Goal: Task Accomplishment & Management: Use online tool/utility

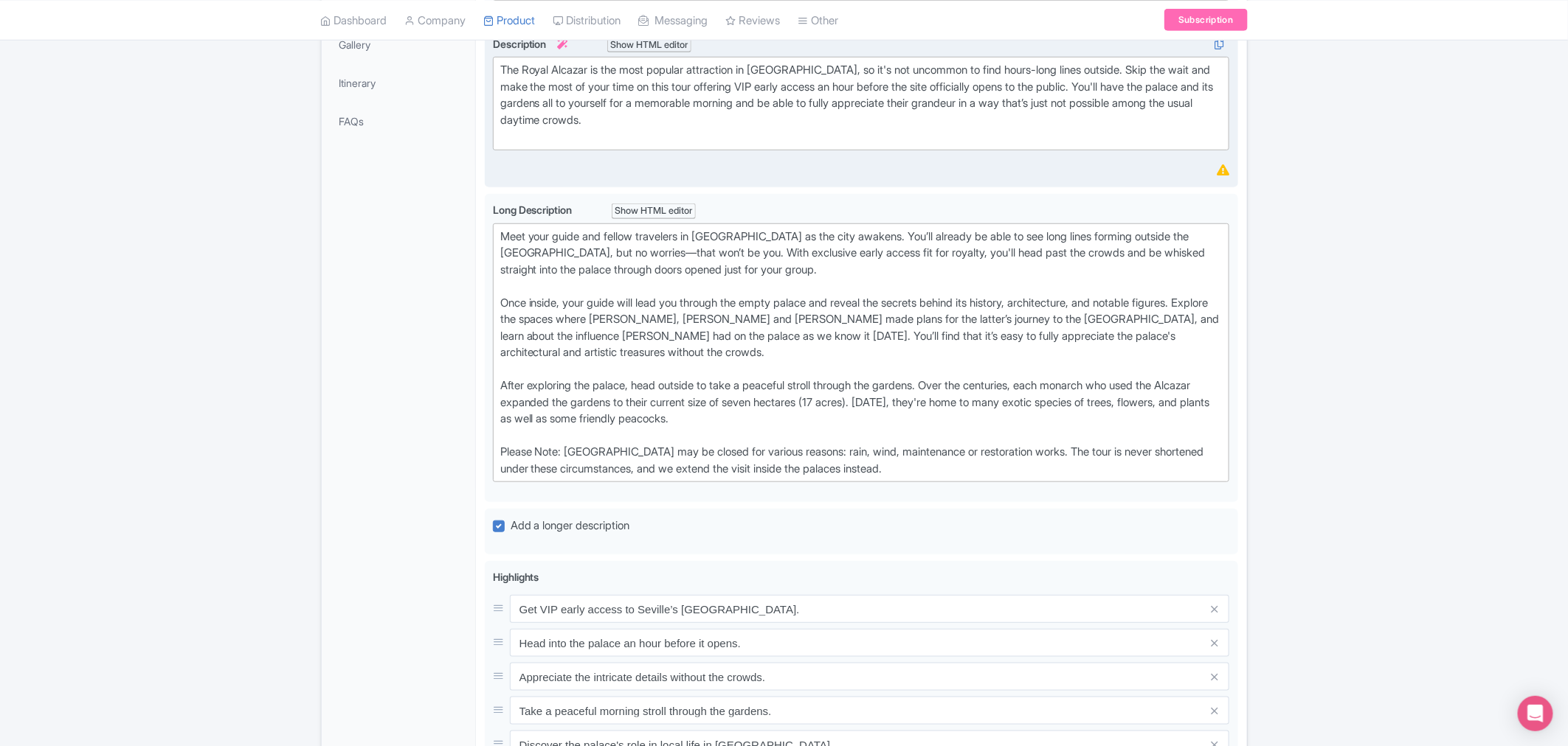
scroll to position [573, 0]
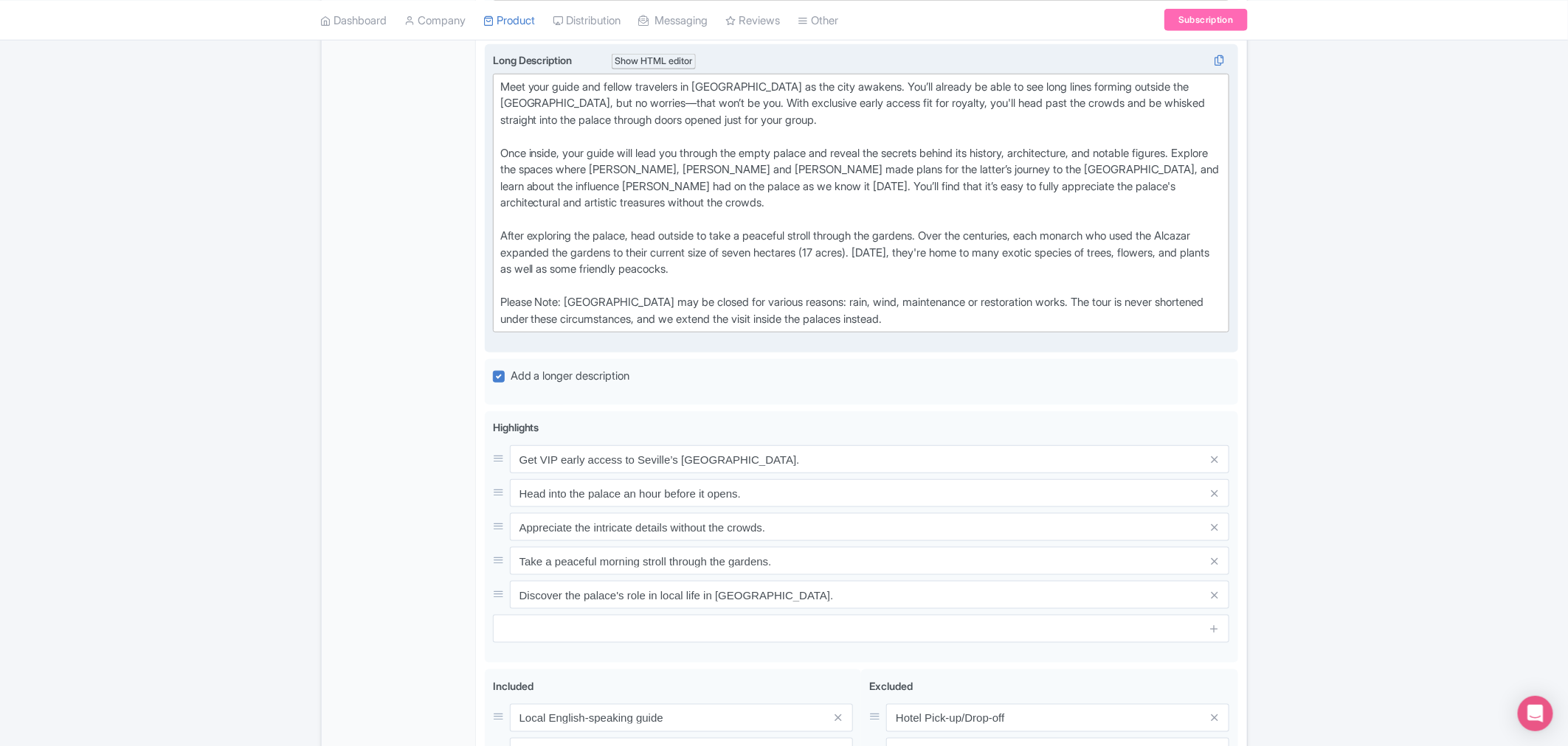
drag, startPoint x: 977, startPoint y: 319, endPoint x: 488, endPoint y: 286, distance: 490.1
click at [488, 286] on div "Long Description i Show HTML editor Bold Italic Strikethrough Link Heading Quot…" at bounding box center [861, 199] width 753 height 310
type trix-editor "<lor>Ipsu dolo sitam con adipis elitseddo ei Tempo inc Utlabor et dol magn aliq…"
copy div "Please Note: [GEOGRAPHIC_DATA] may be closed for various reasons: rain, wind, m…"
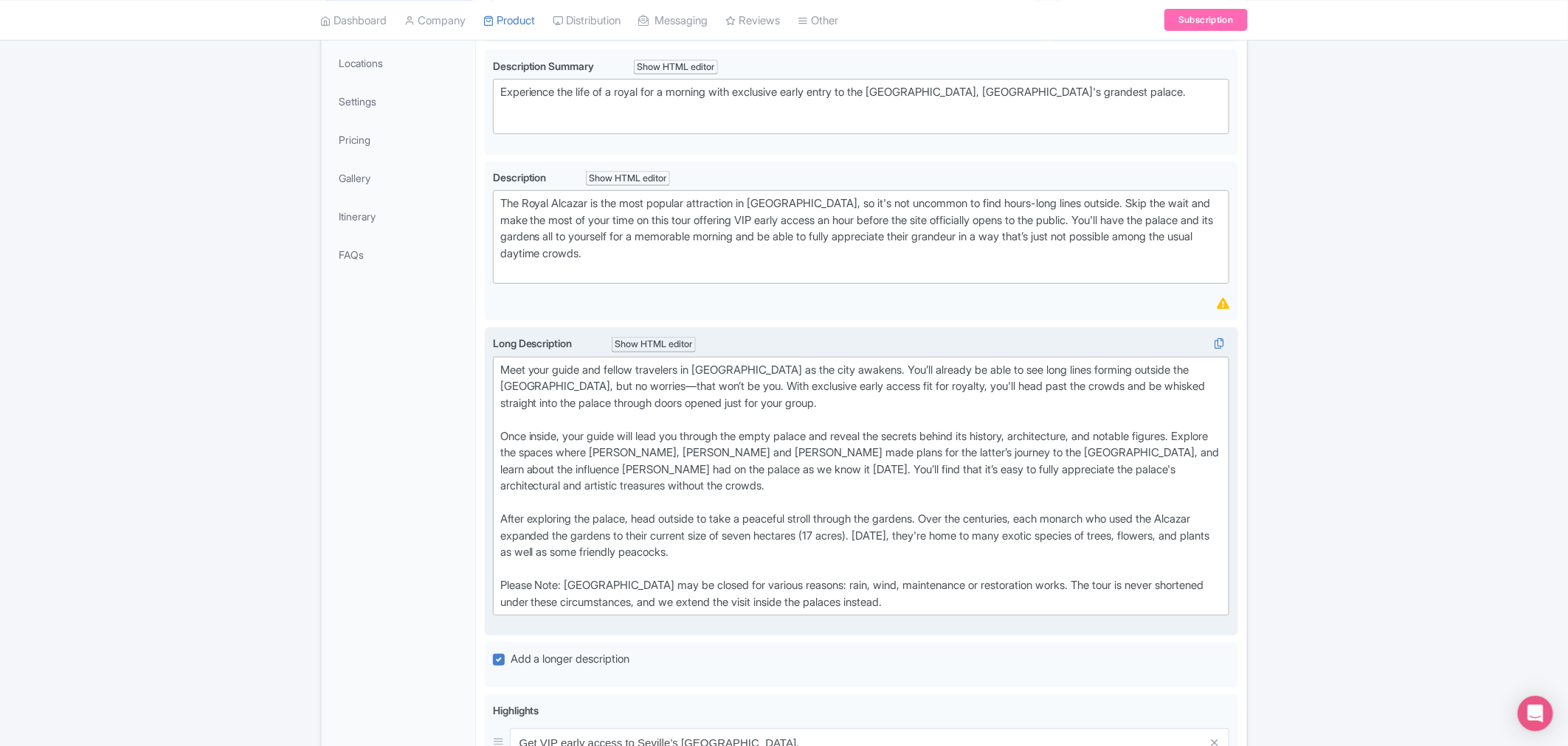
scroll to position [164, 0]
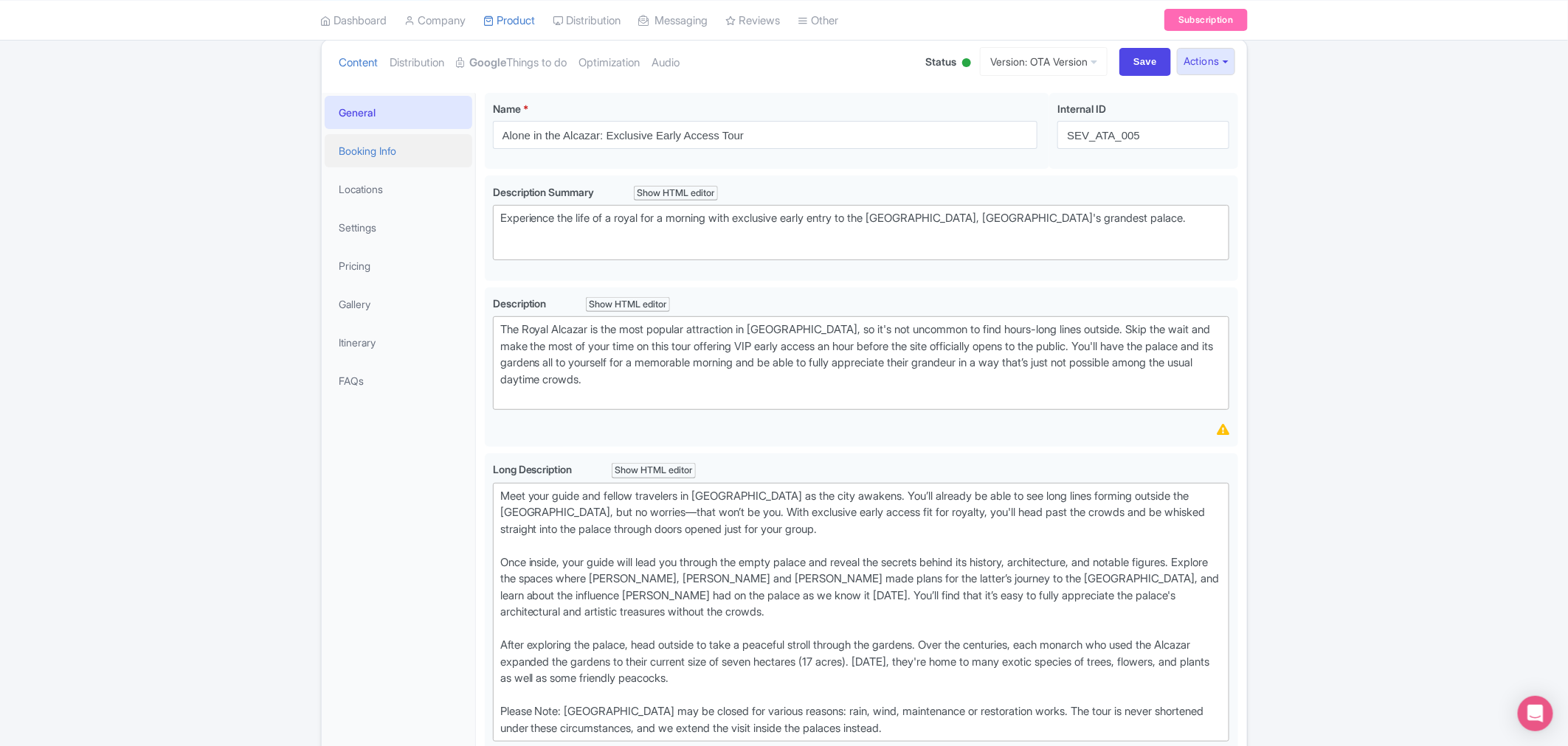
click at [385, 138] on link "Booking Info" at bounding box center [398, 151] width 148 height 33
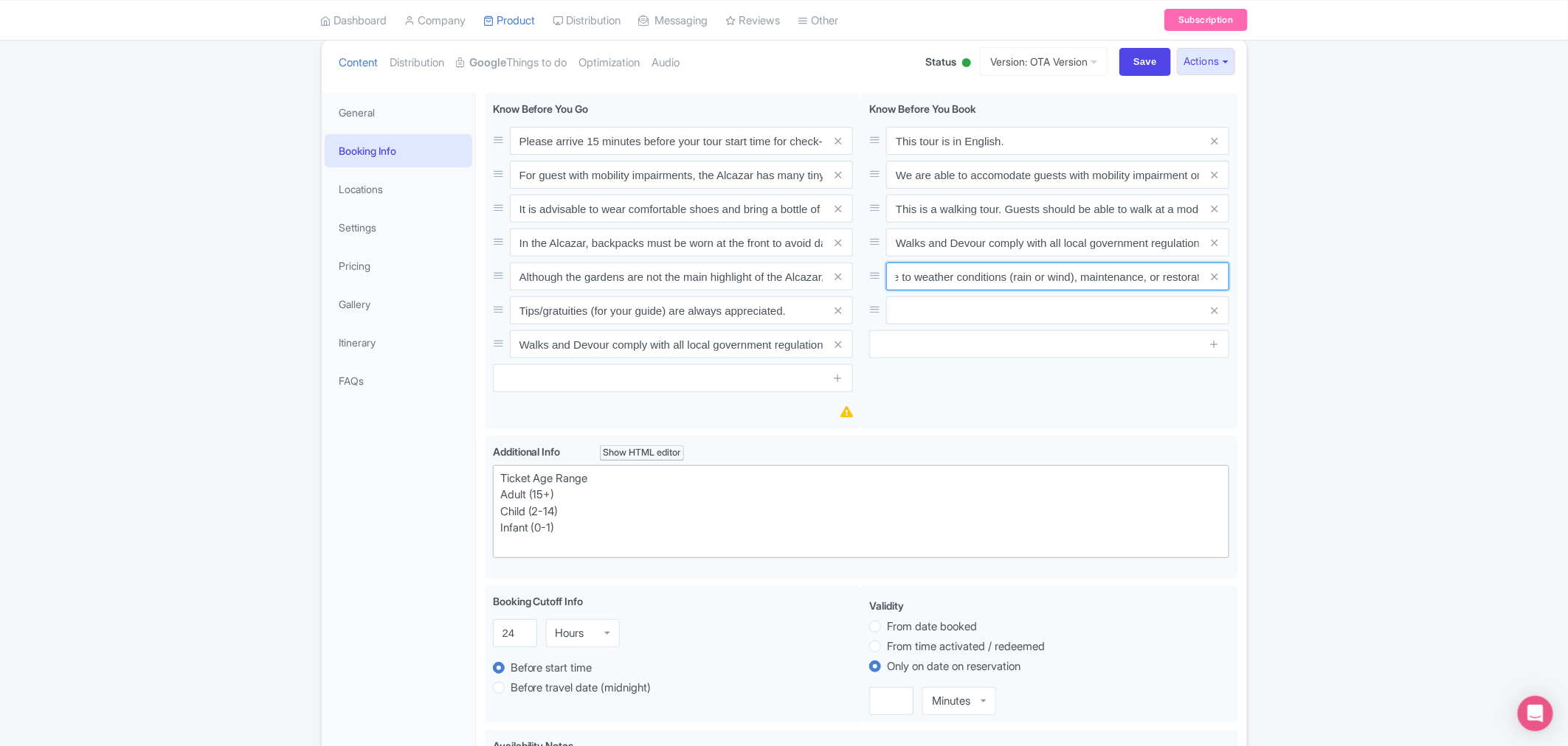
scroll to position [0, 923]
drag, startPoint x: 890, startPoint y: 281, endPoint x: 1333, endPoint y: 282, distance: 443.0
click at [1333, 282] on div "Success Product updated successfully ← Back to Products Alone in the Alcazar: E…" at bounding box center [784, 697] width 1568 height 1444
click at [380, 115] on link "General" at bounding box center [398, 112] width 148 height 33
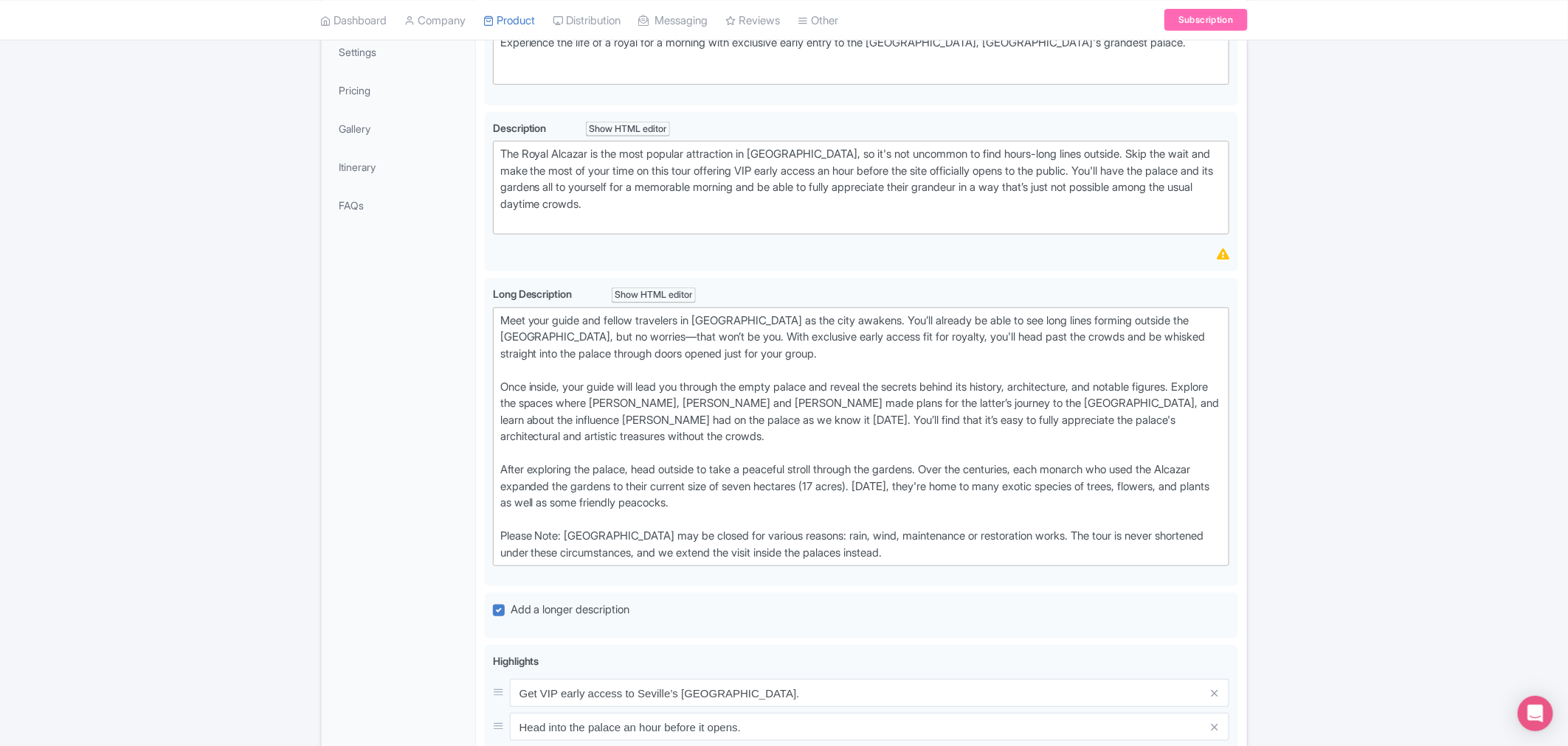
scroll to position [409, 0]
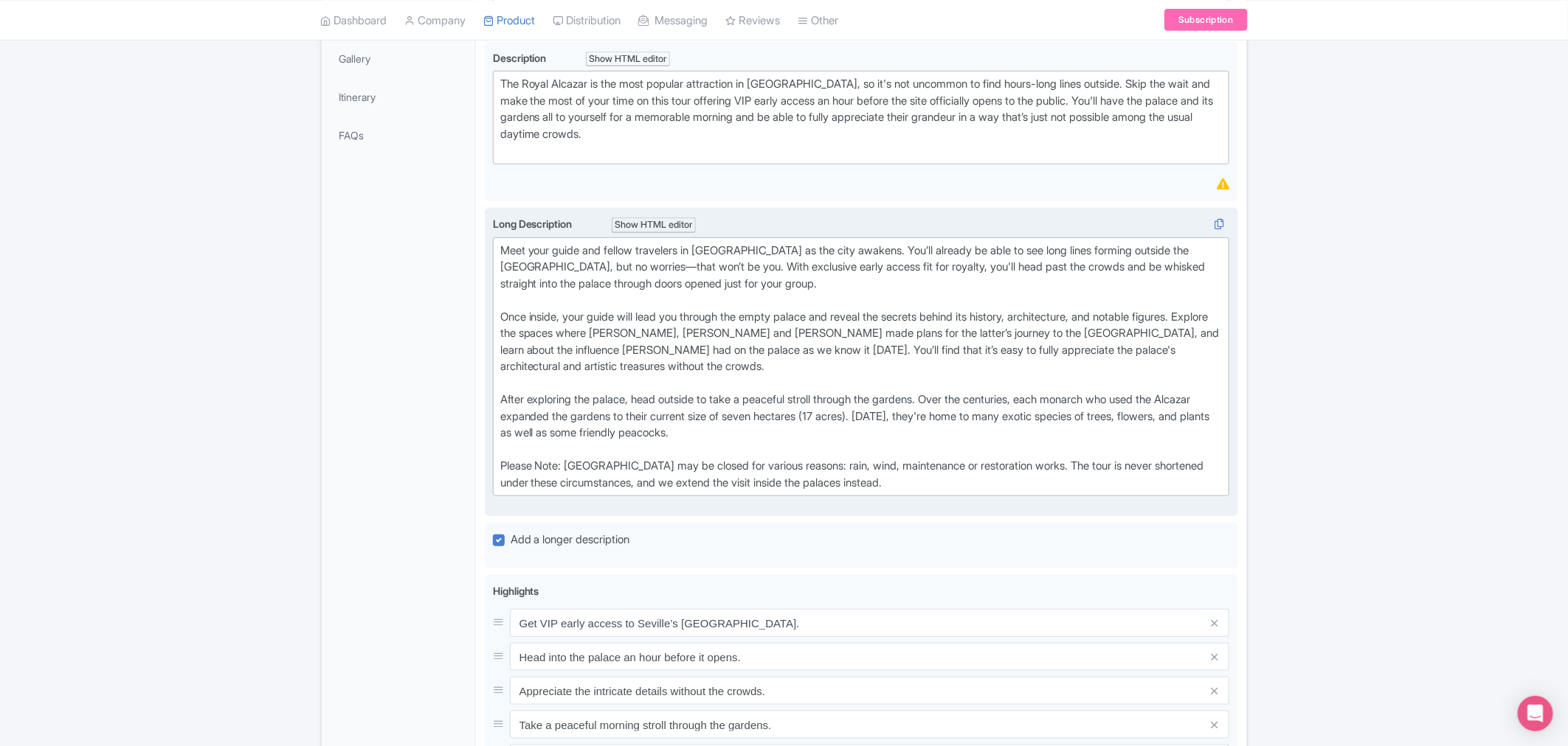
drag, startPoint x: 494, startPoint y: 462, endPoint x: 964, endPoint y: 488, distance: 470.7
click at [964, 488] on trix-editor "Meet your guide and fellow travelers in [GEOGRAPHIC_DATA] as the city awakens. …" at bounding box center [860, 367] width 737 height 260
type trix-editor "<lor>Ipsu dolo sitam con adipis elitseddo ei Tempo inc Utlabor et dol magn aliq…"
copy div "Please Note: [GEOGRAPHIC_DATA] may be closed for various reasons: rain, wind, m…"
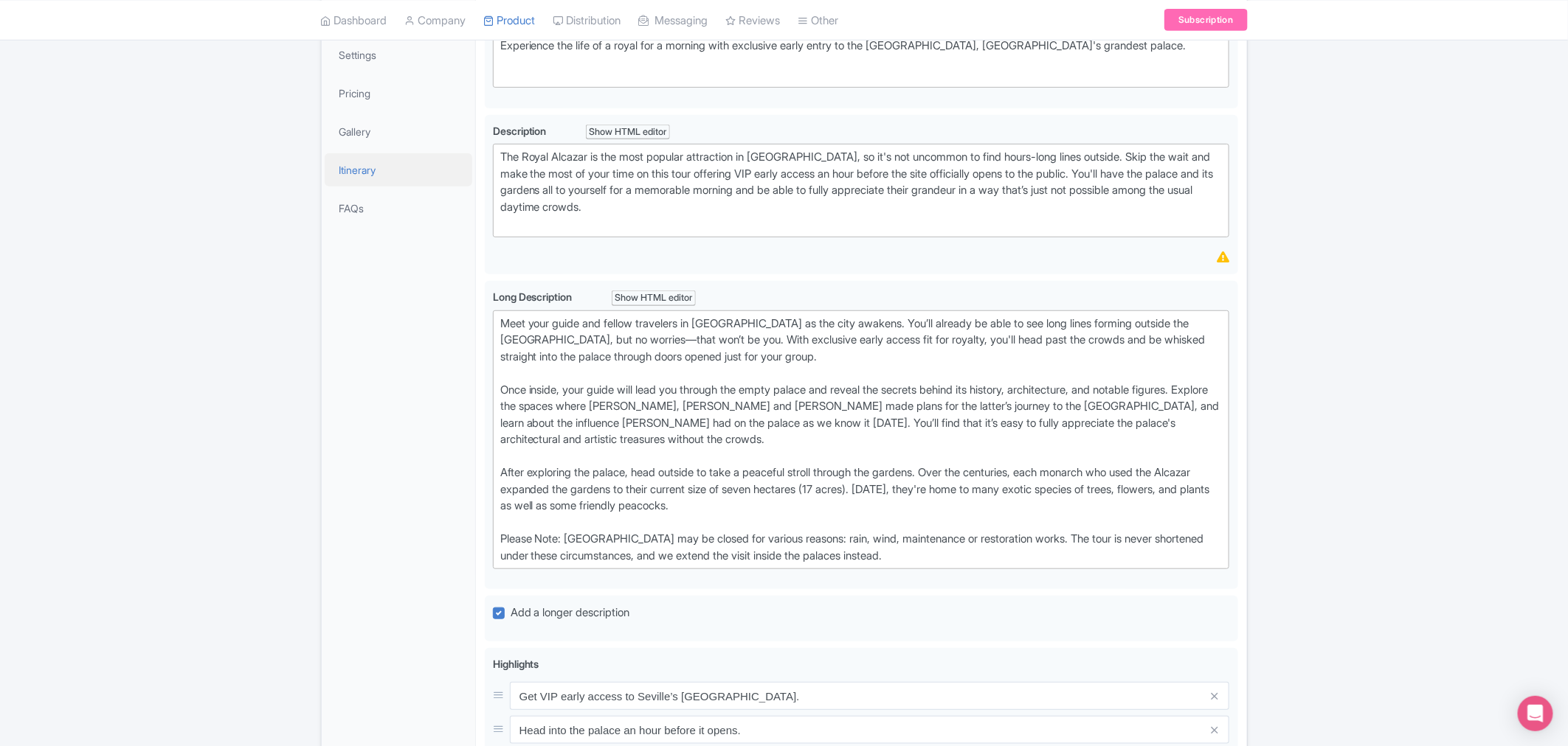
scroll to position [164, 0]
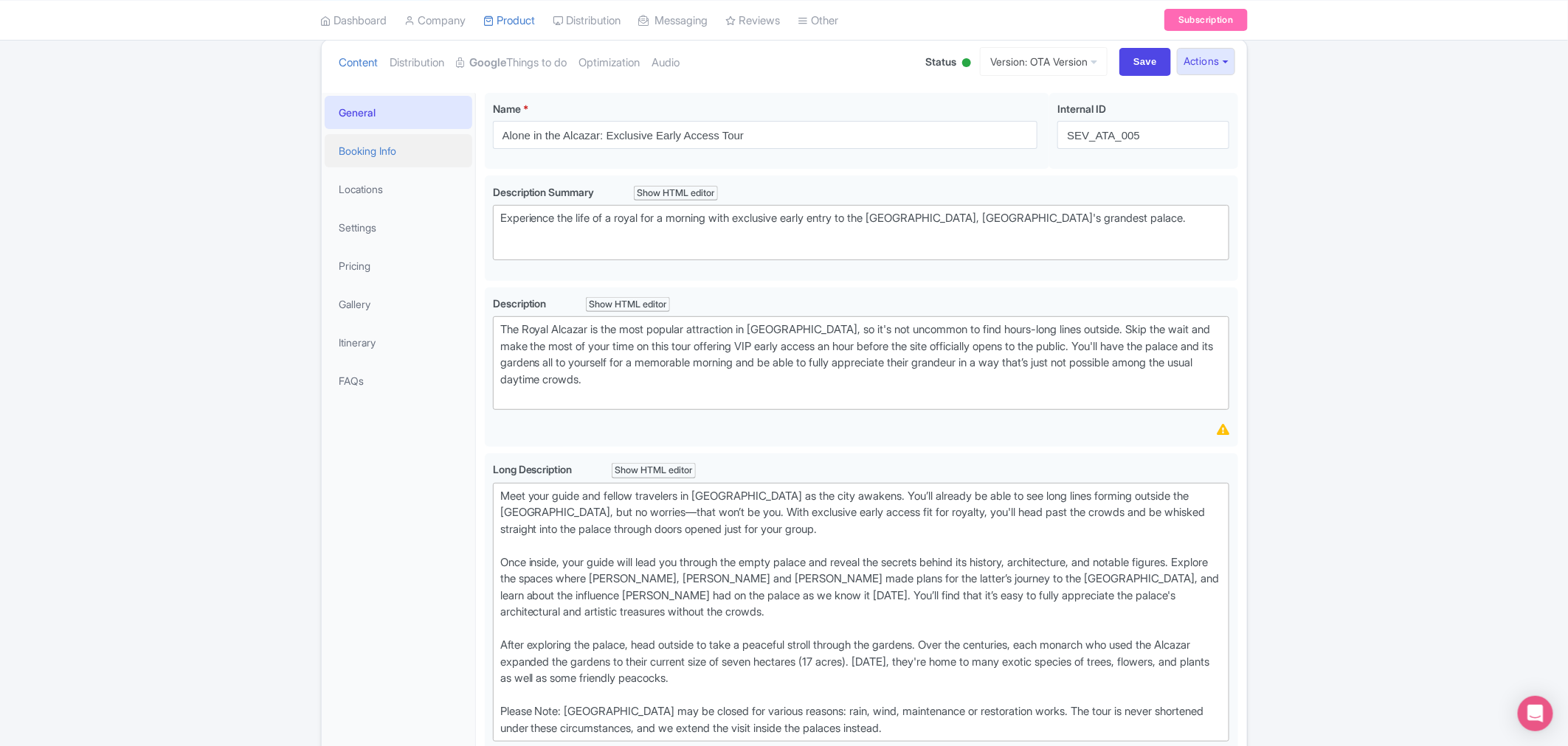
click at [392, 150] on link "Booking Info" at bounding box center [398, 151] width 148 height 33
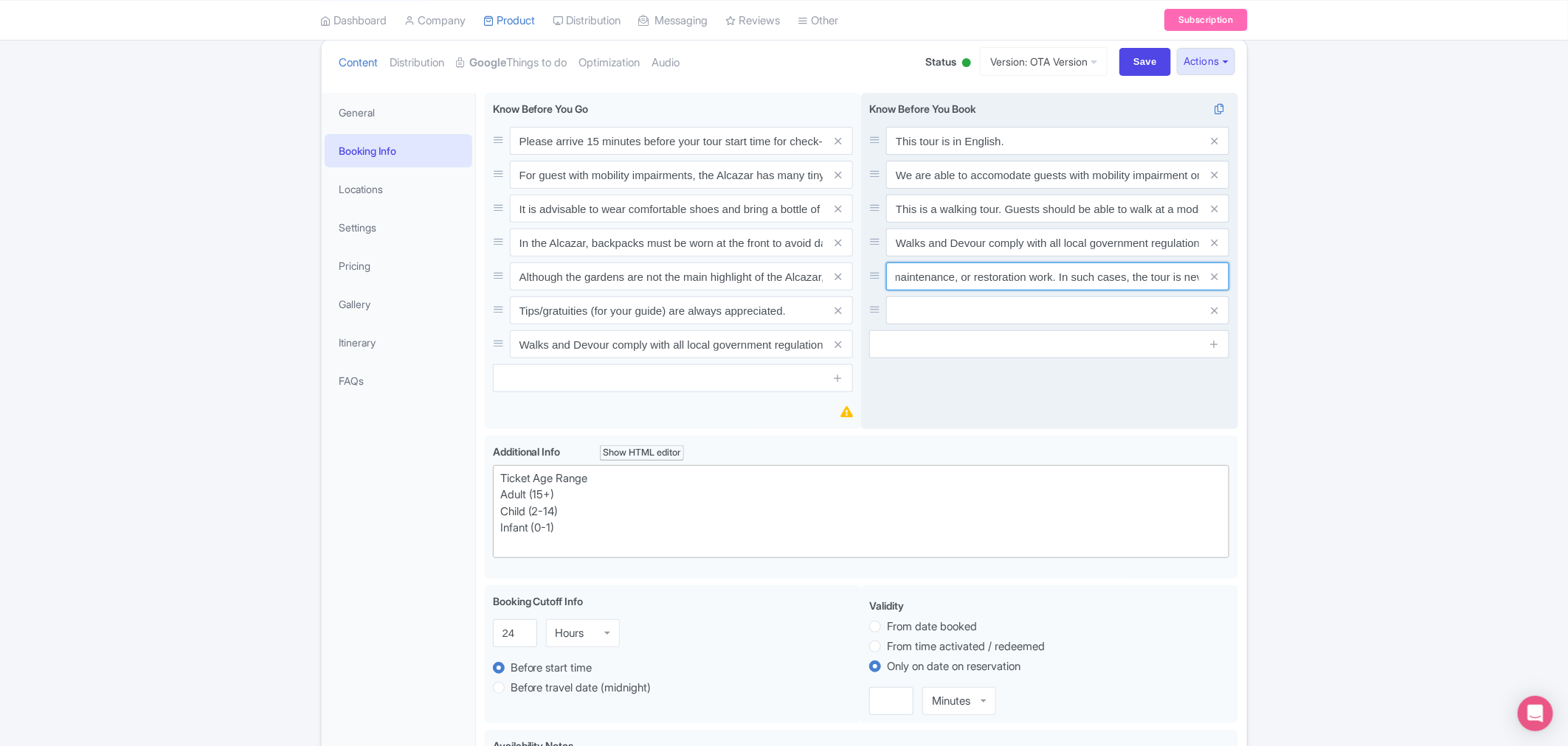
scroll to position [0, 923]
drag, startPoint x: 893, startPoint y: 276, endPoint x: 1213, endPoint y: 289, distance: 320.3
click at [1213, 289] on div "Although the gardens are not the main highlight of the Alcazar, they are often …" at bounding box center [1057, 276] width 343 height 28
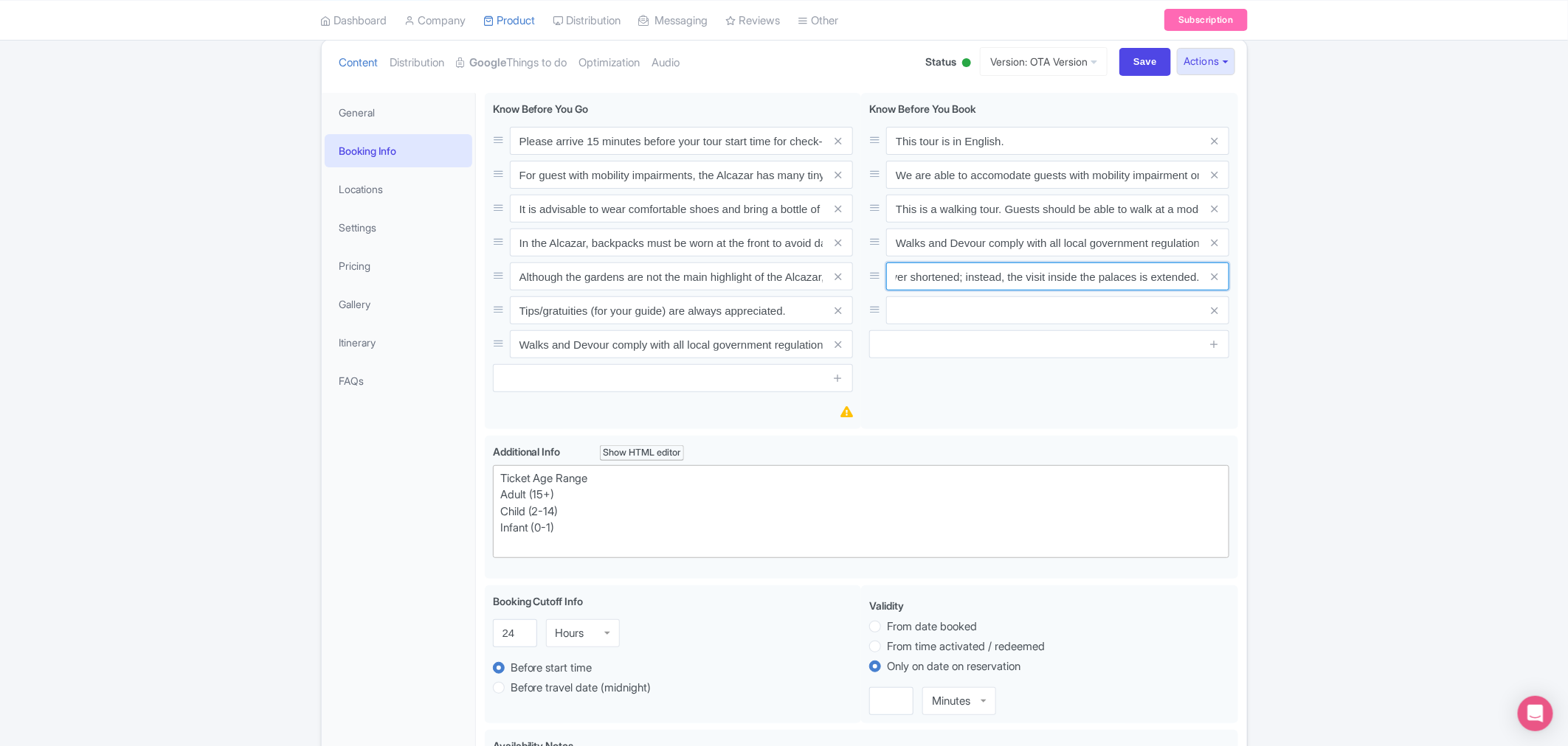
scroll to position [0, 0]
click at [366, 119] on link "General" at bounding box center [398, 112] width 148 height 33
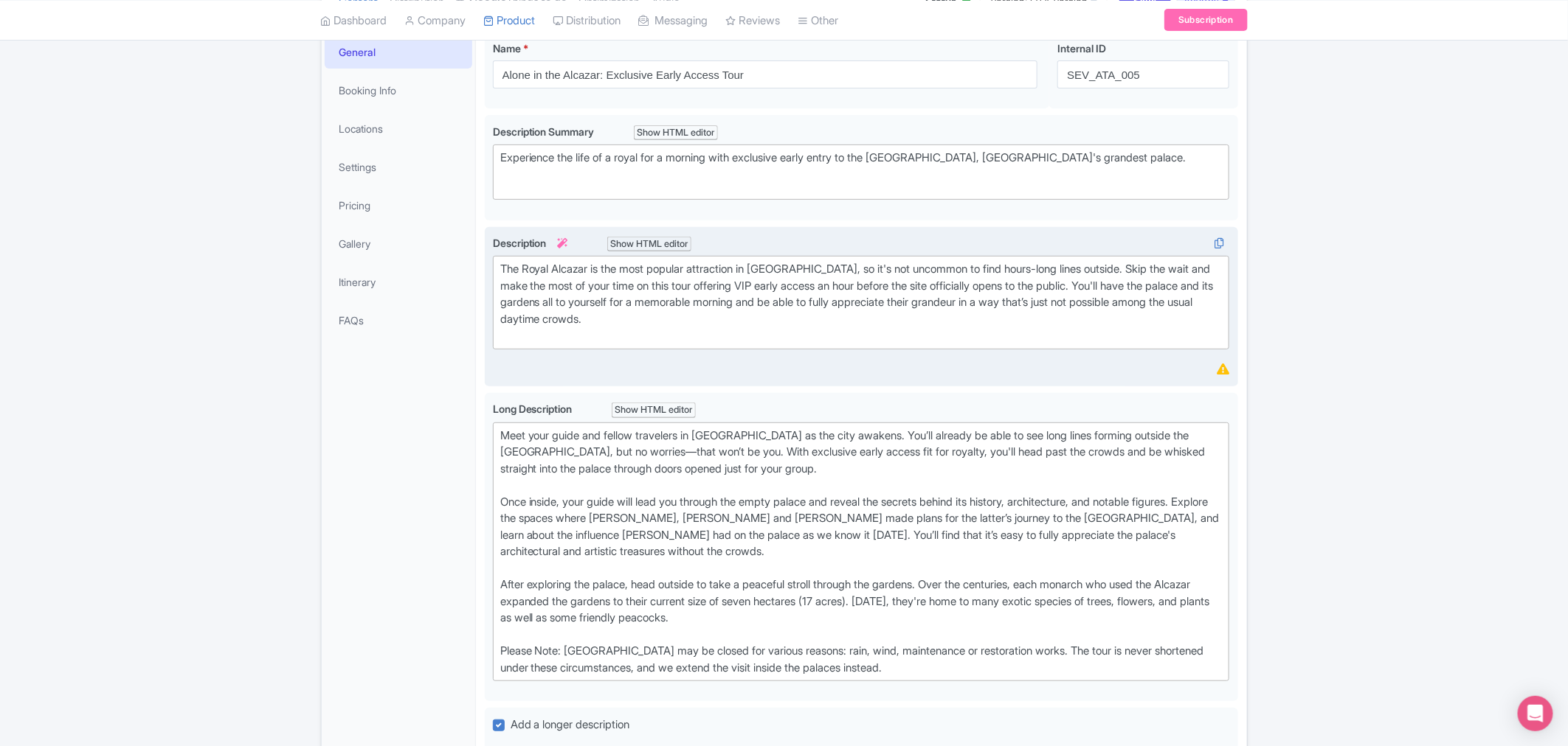
scroll to position [409, 0]
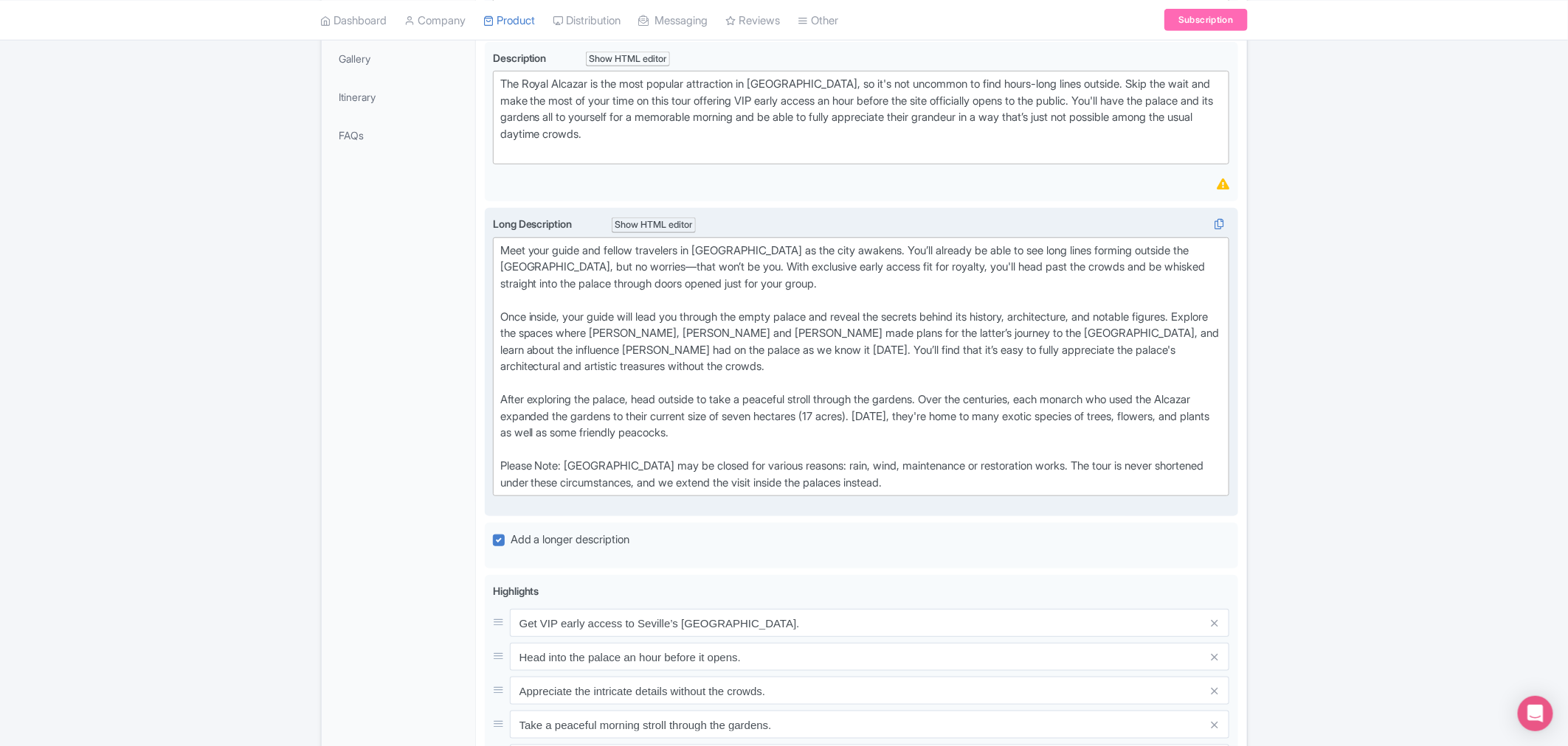
drag, startPoint x: 970, startPoint y: 481, endPoint x: 502, endPoint y: 460, distance: 468.5
click at [502, 460] on div "Meet your guide and fellow travelers in [GEOGRAPHIC_DATA] as the city awakens. …" at bounding box center [861, 367] width 723 height 249
type trix-editor "<lor>Ipsu dolo sitam con adipis elitseddo ei Tempo inc Utlabor et dol magn aliq…"
copy div "Please Note: [GEOGRAPHIC_DATA] may be closed for various reasons: rain, wind, m…"
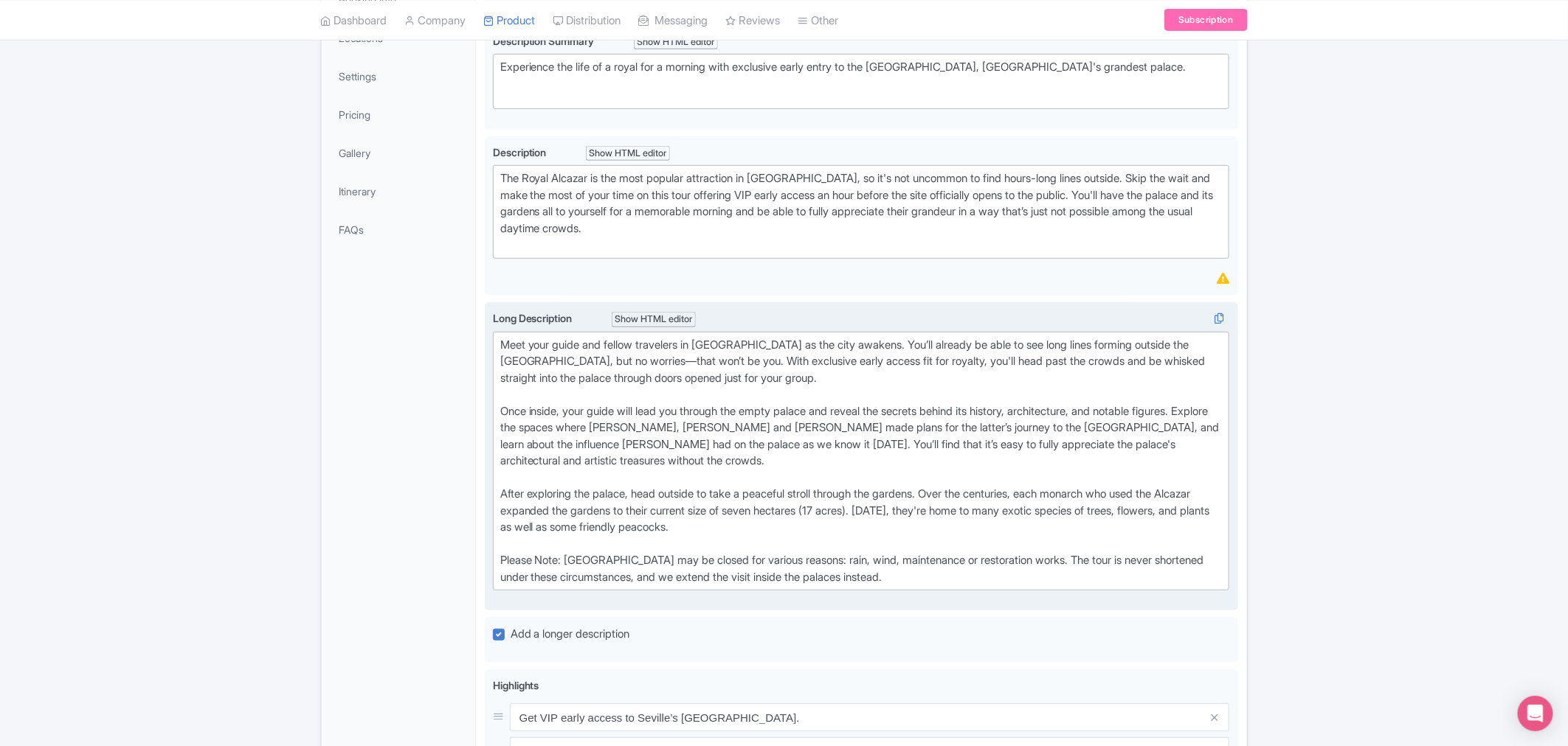
scroll to position [82, 0]
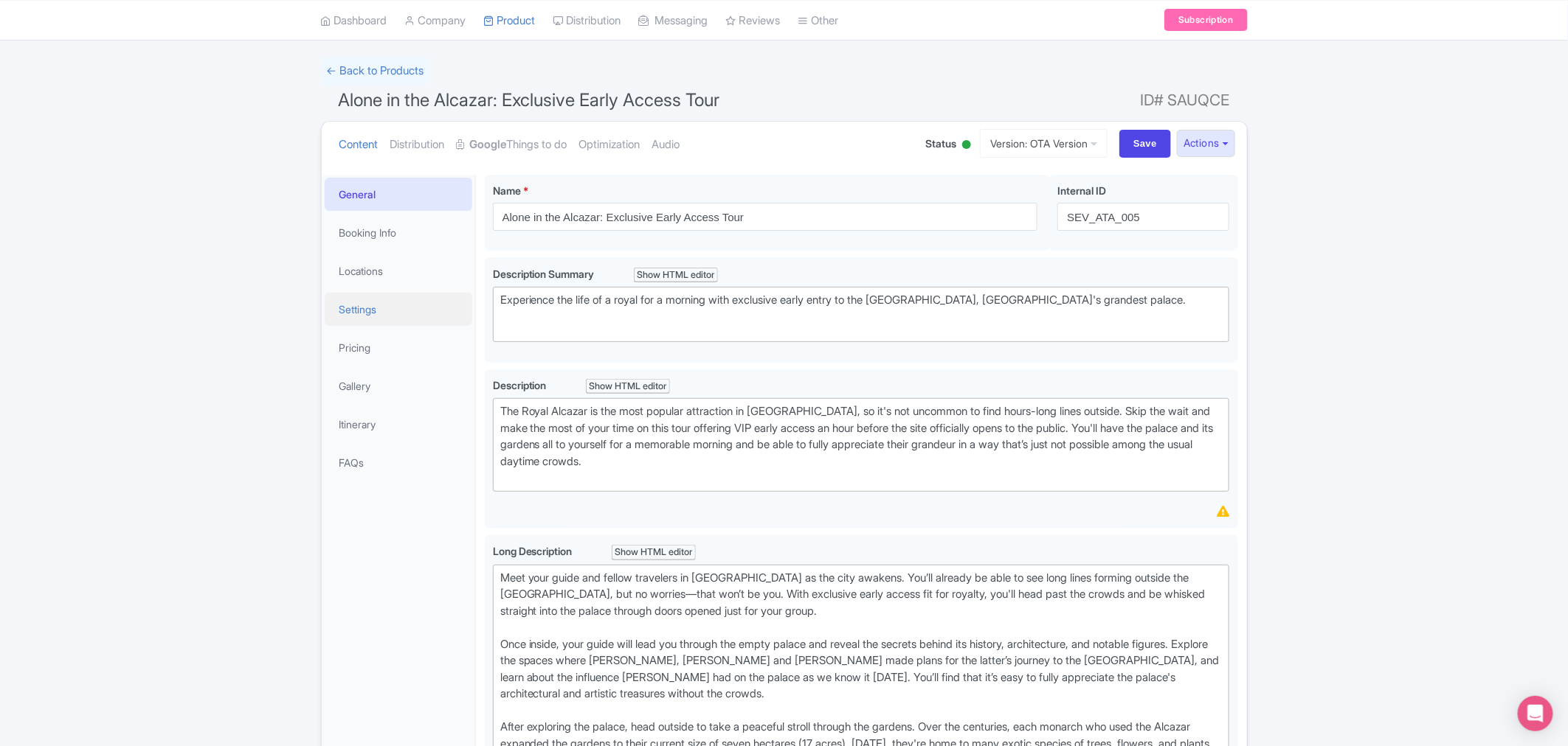
click at [373, 304] on link "Settings" at bounding box center [398, 309] width 148 height 33
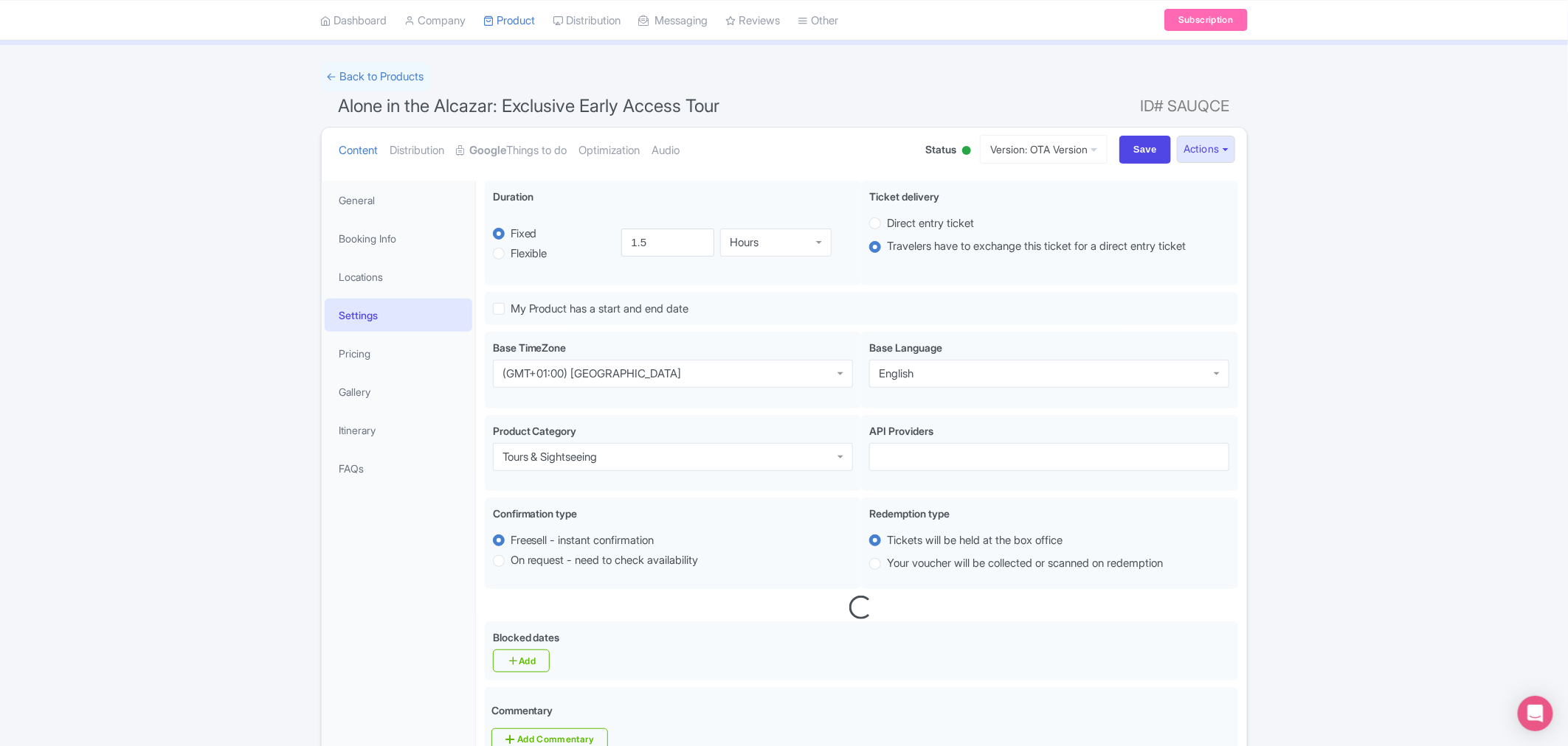
scroll to position [0, 0]
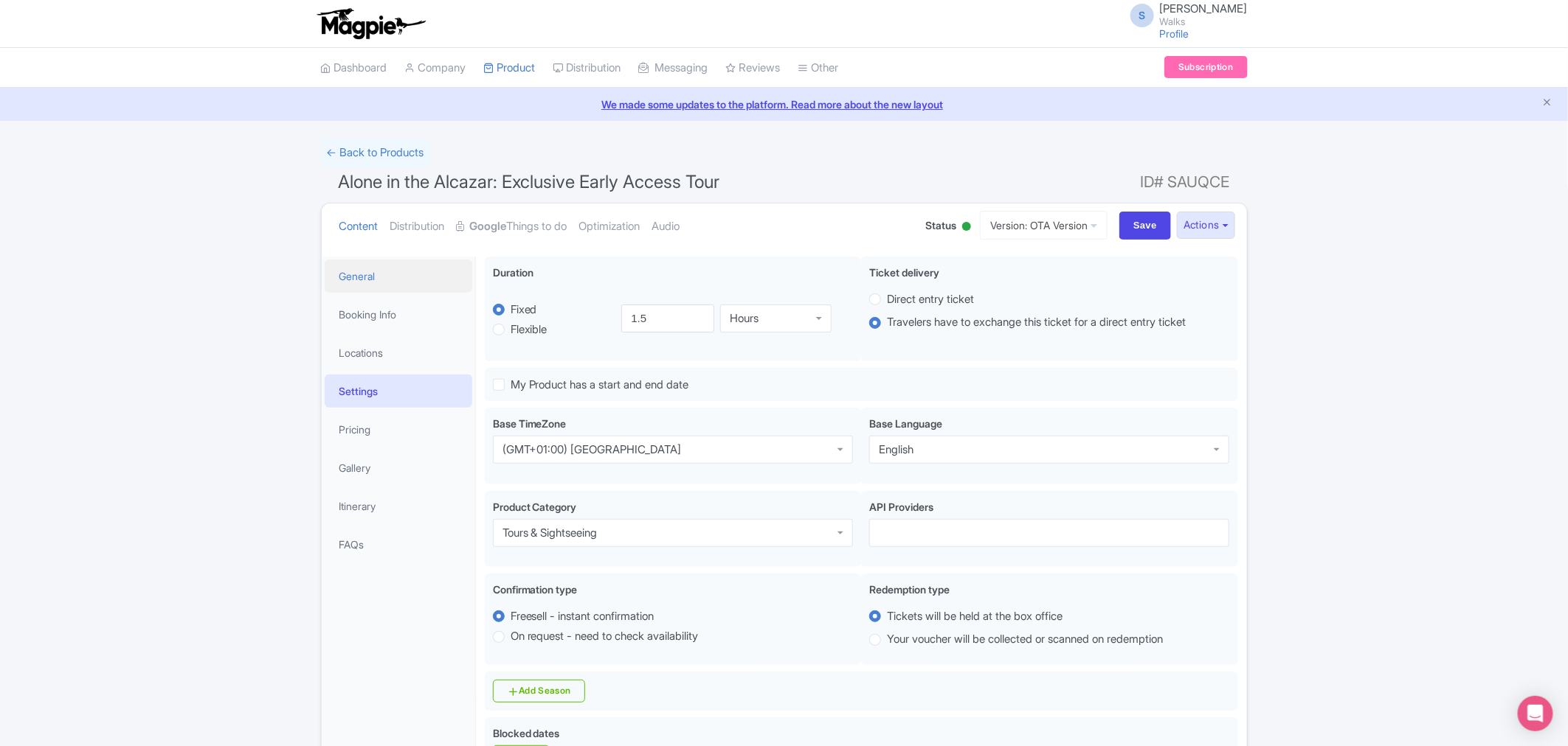
click at [384, 261] on link "General" at bounding box center [398, 276] width 148 height 33
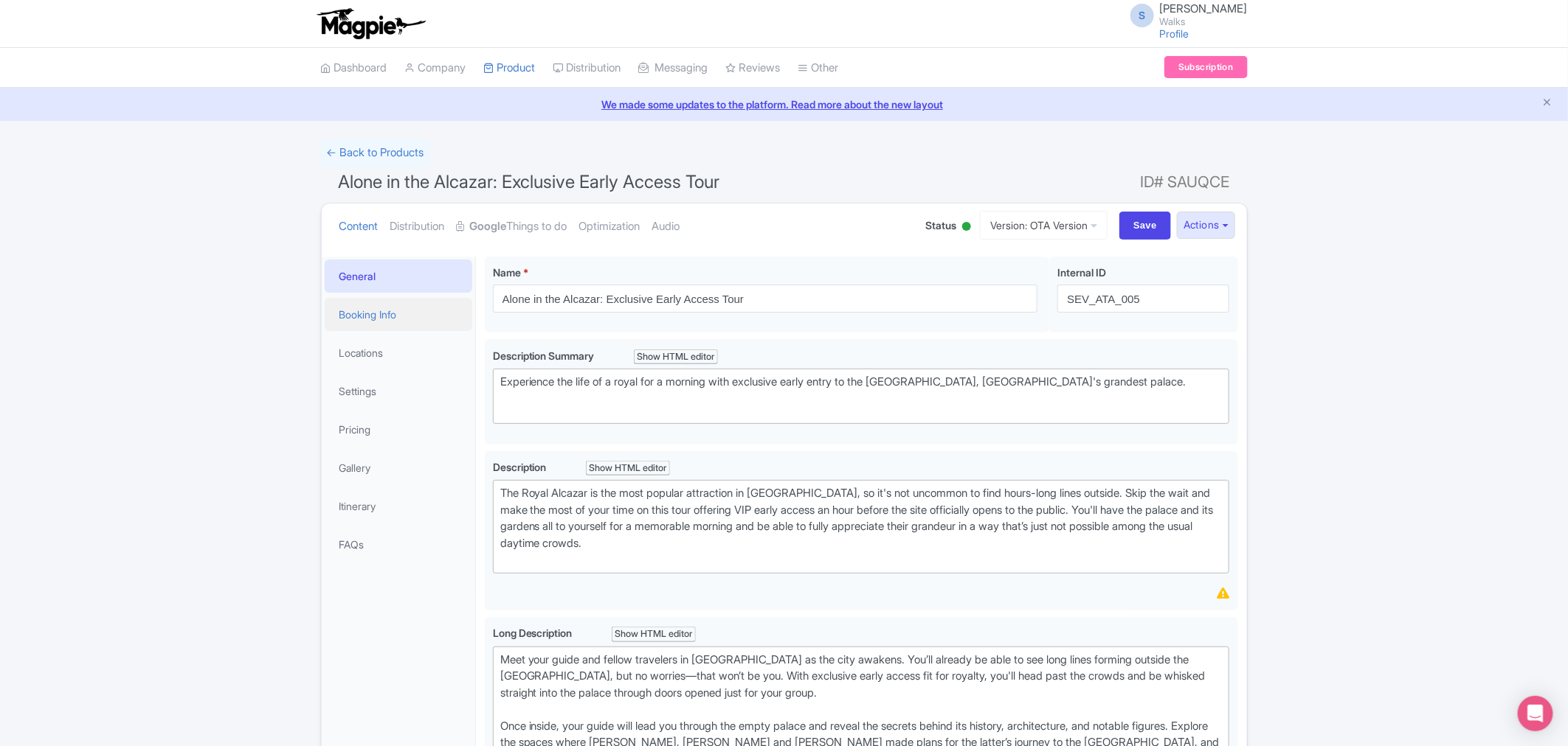
click at [408, 321] on link "Booking Info" at bounding box center [398, 314] width 148 height 33
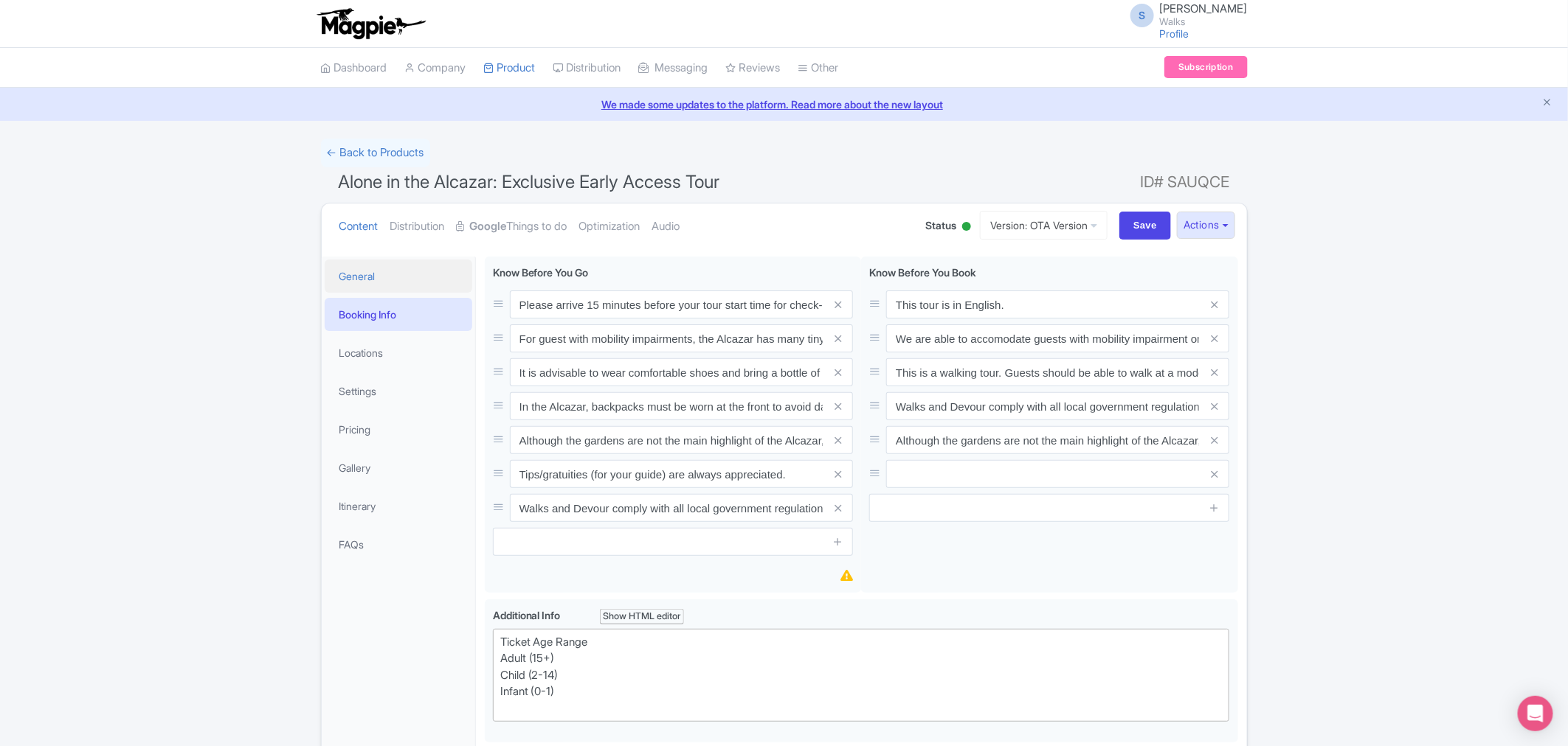
click at [382, 274] on link "General" at bounding box center [398, 276] width 148 height 33
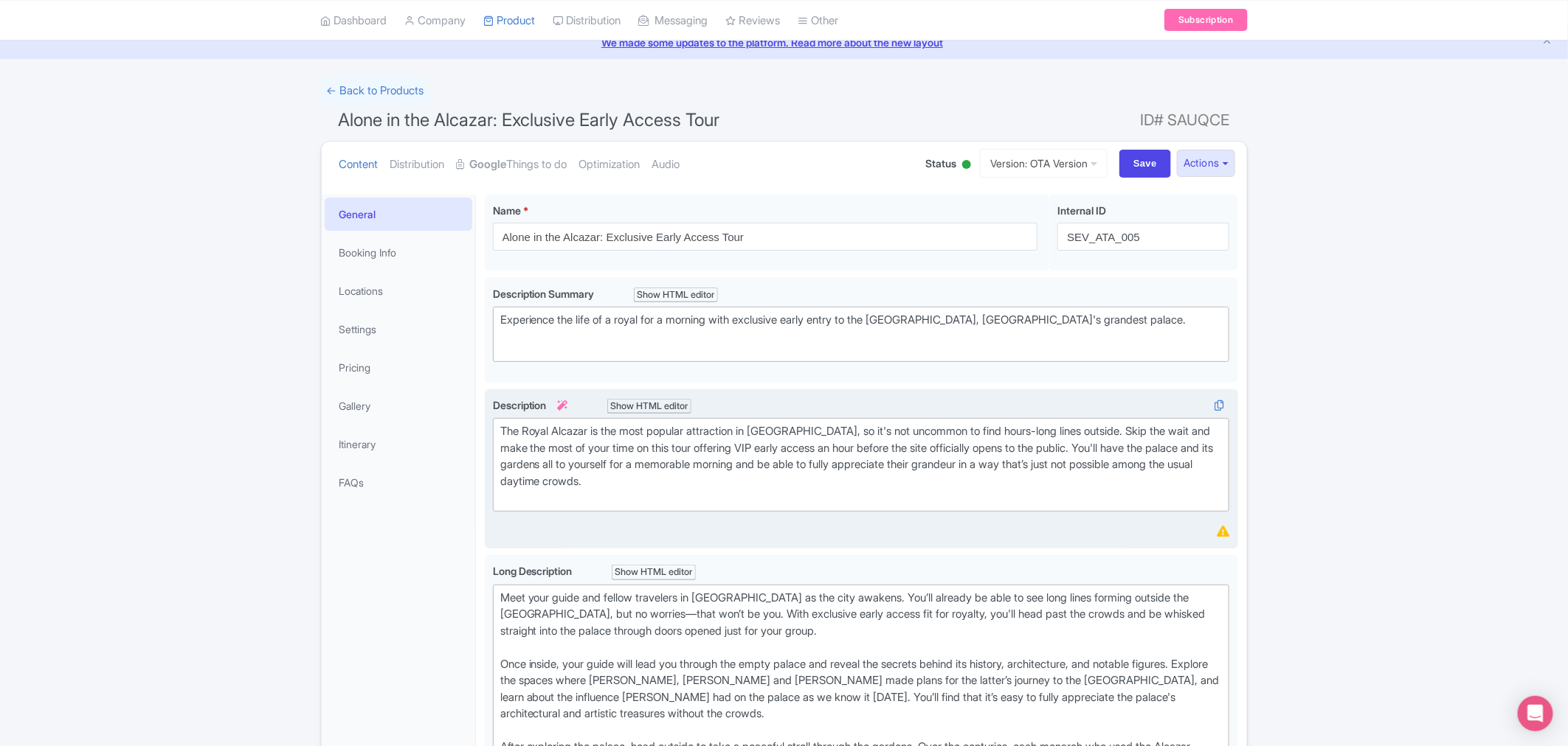
scroll to position [409, 0]
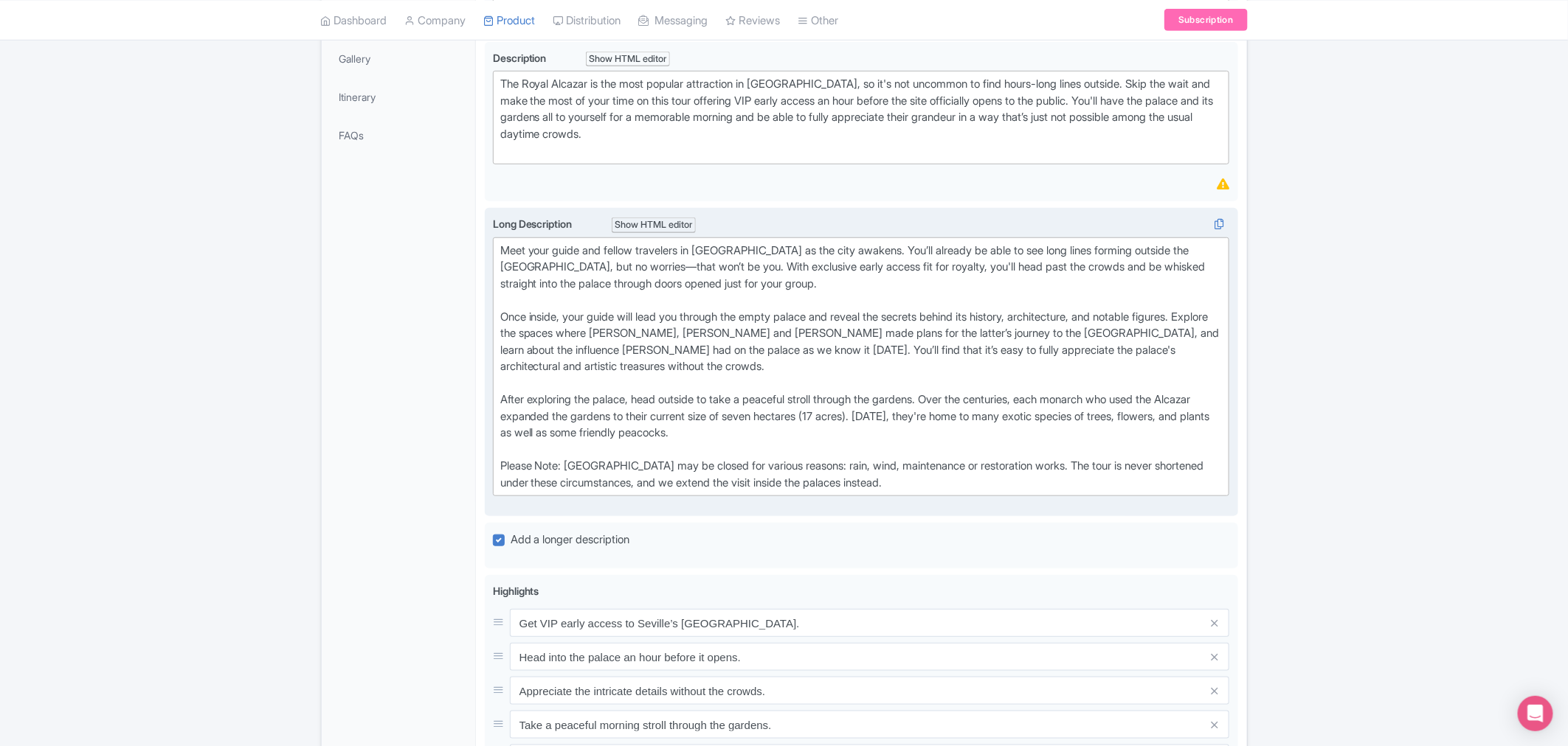
drag, startPoint x: 974, startPoint y: 481, endPoint x: 487, endPoint y: 463, distance: 487.3
click at [487, 463] on div "Long Description i Show HTML editor Bold Italic Strikethrough Link Heading Quot…" at bounding box center [861, 363] width 753 height 310
type trix-editor "<lor>Ipsu dolo sitam con adipis elitseddo ei Tempo inc Utlabor et dol magn aliq…"
copy div "Please Note: [GEOGRAPHIC_DATA] may be closed for various reasons: rain, wind, m…"
